Goal: Task Accomplishment & Management: Manage account settings

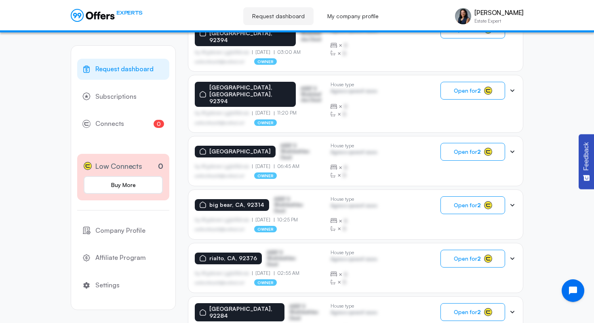
scroll to position [485, 0]
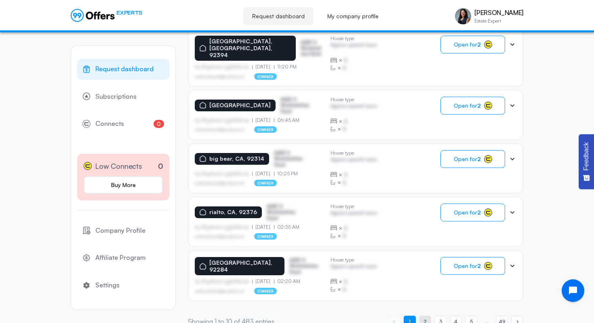
click at [426, 317] on span "2" at bounding box center [425, 321] width 3 height 8
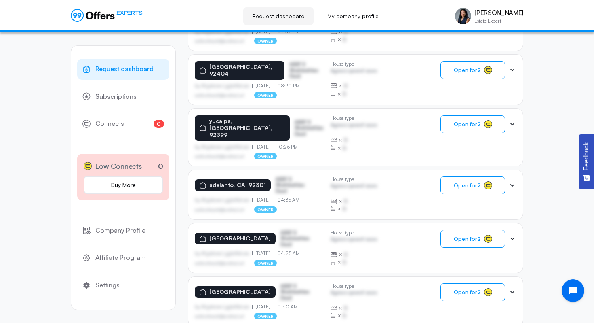
scroll to position [486, 0]
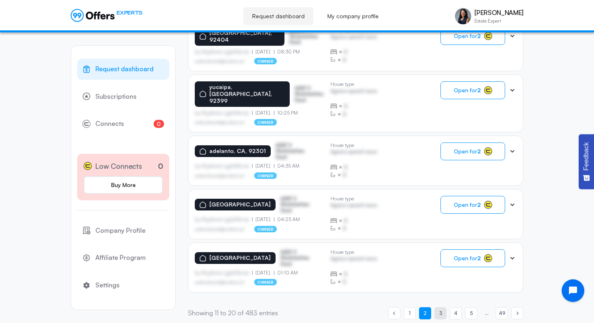
click at [442, 309] on span "3" at bounding box center [440, 313] width 3 height 8
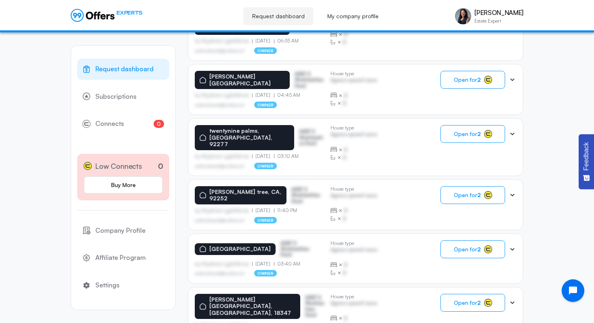
scroll to position [487, 0]
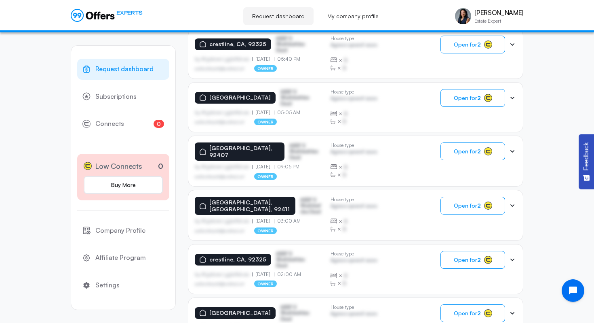
scroll to position [489, 0]
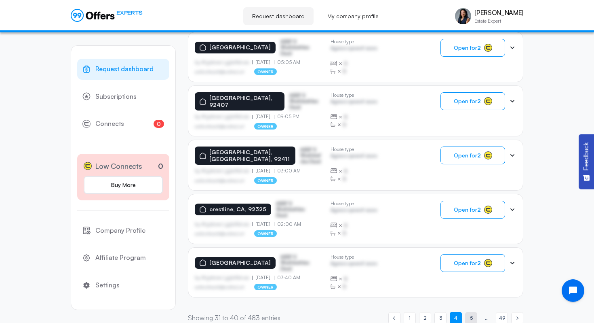
click at [471, 314] on span "5" at bounding box center [471, 318] width 3 height 8
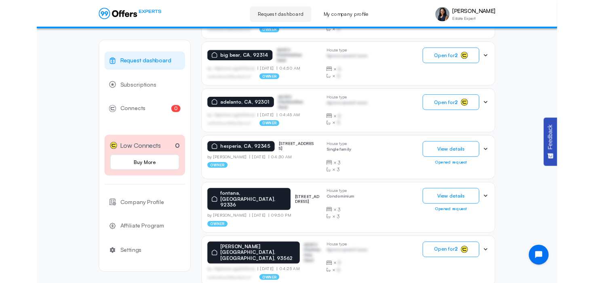
scroll to position [487, 0]
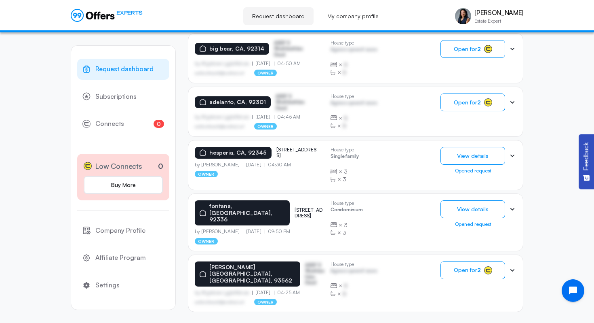
click at [295, 207] on p "[STREET_ADDRESS]" at bounding box center [310, 213] width 30 height 12
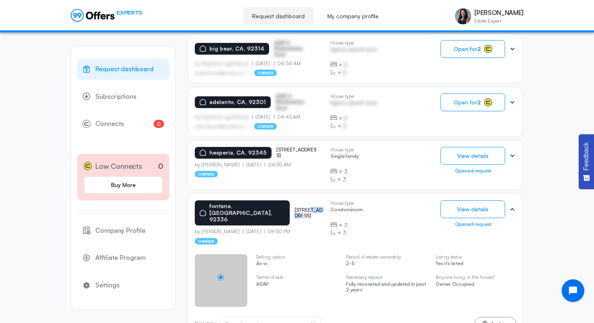
click at [295, 207] on p "[STREET_ADDRESS]" at bounding box center [310, 213] width 30 height 12
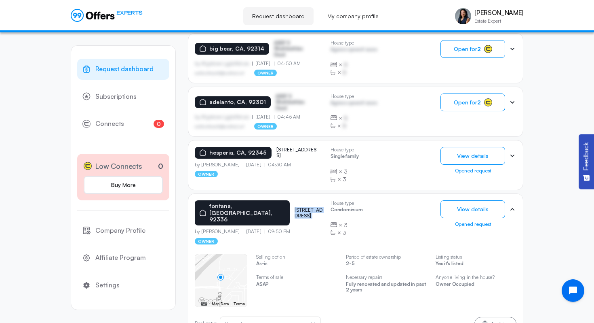
copy p "[STREET_ADDRESS]"
click at [299, 147] on p "[STREET_ADDRESS]" at bounding box center [296, 153] width 40 height 12
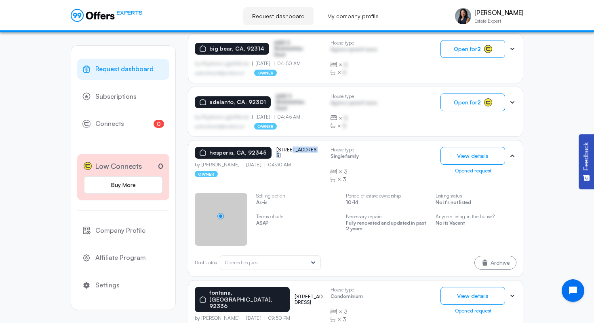
click at [299, 147] on p "[STREET_ADDRESS]" at bounding box center [296, 153] width 40 height 12
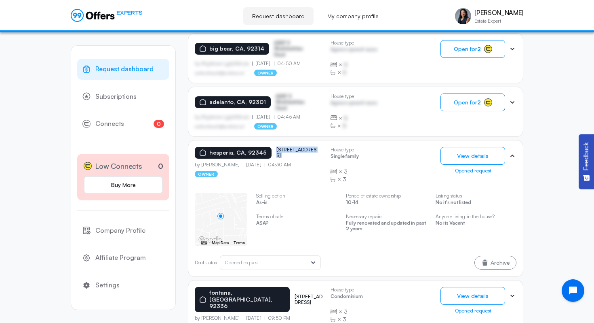
copy p "[STREET_ADDRESS]"
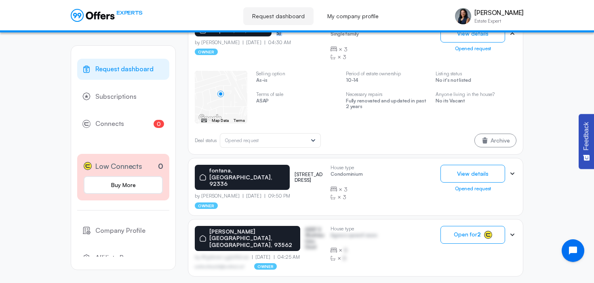
scroll to position [613, 0]
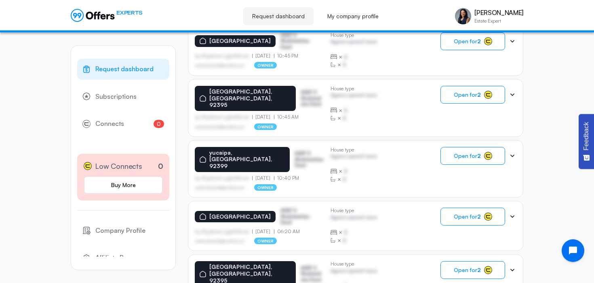
scroll to position [527, 0]
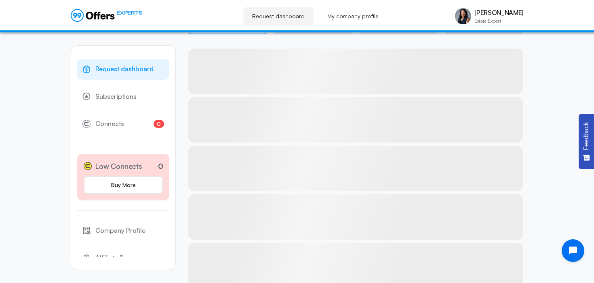
scroll to position [171, 0]
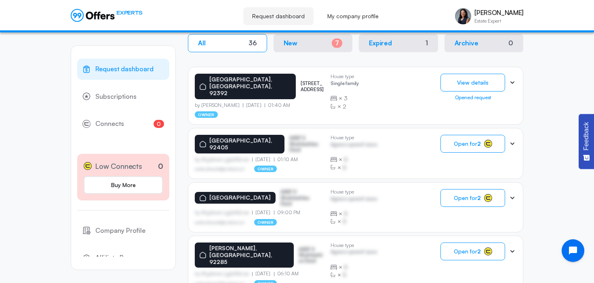
click at [301, 80] on p "[STREET_ADDRESS]" at bounding box center [312, 86] width 23 height 12
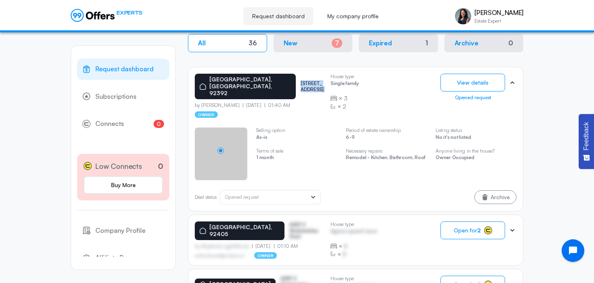
click at [301, 80] on p "[STREET_ADDRESS]" at bounding box center [312, 86] width 23 height 12
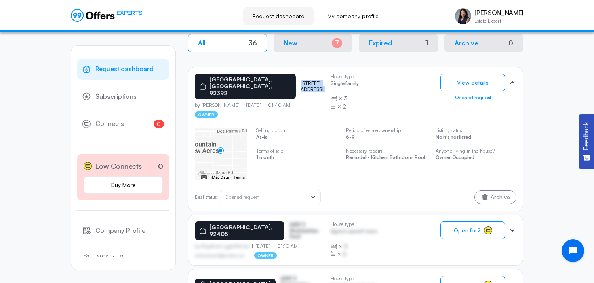
copy p "[STREET_ADDRESS]"
